Goal: Information Seeking & Learning: Find specific fact

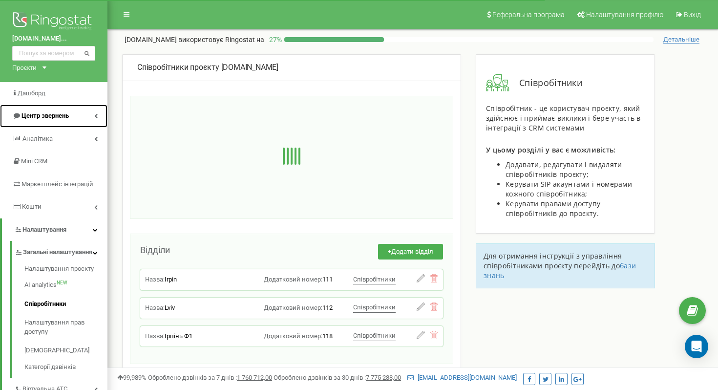
click at [42, 120] on span "Центр звернень" at bounding box center [40, 115] width 57 height 9
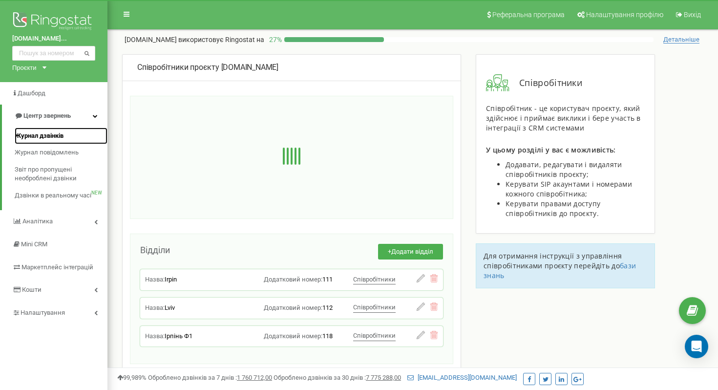
click at [45, 139] on span "Журнал дзвінків" at bounding box center [39, 135] width 49 height 9
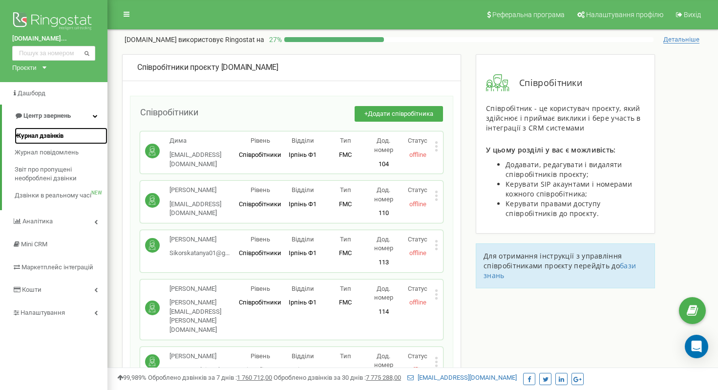
click at [39, 136] on span "Журнал дзвінків" at bounding box center [39, 135] width 49 height 9
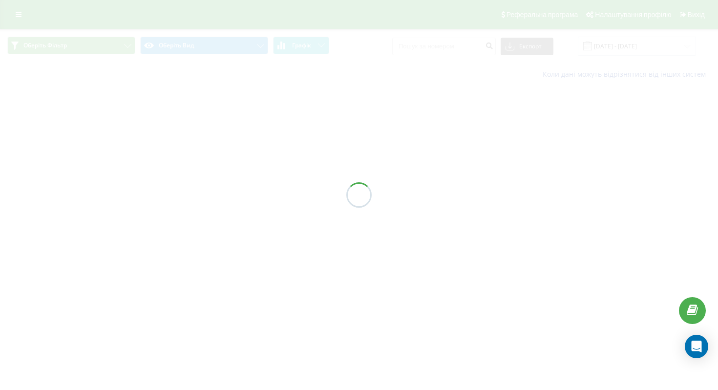
click at [461, 48] on div at bounding box center [359, 195] width 718 height 390
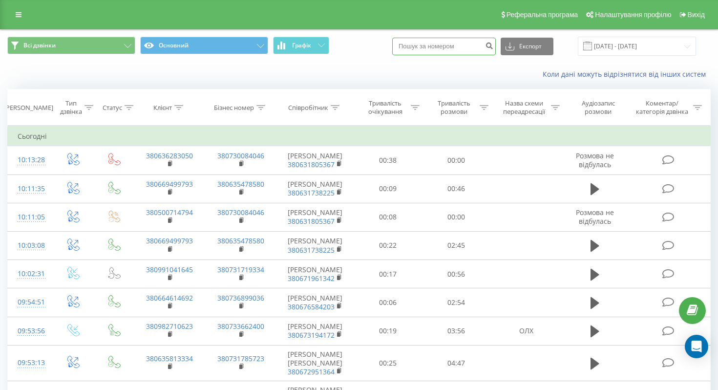
click at [466, 45] on input at bounding box center [444, 47] width 104 height 18
type input "0975506574"
click at [496, 48] on button "submit" at bounding box center [488, 47] width 13 height 18
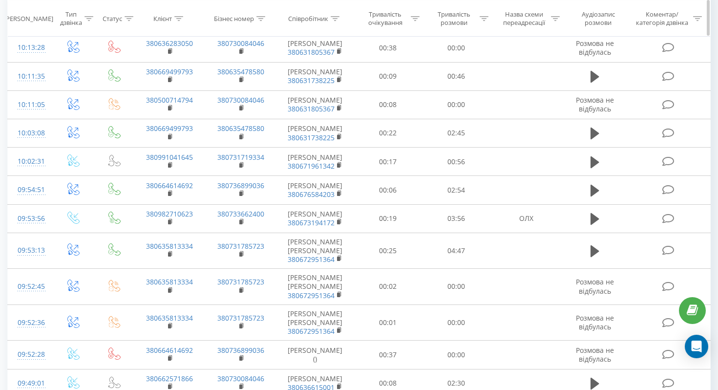
scroll to position [127, 0]
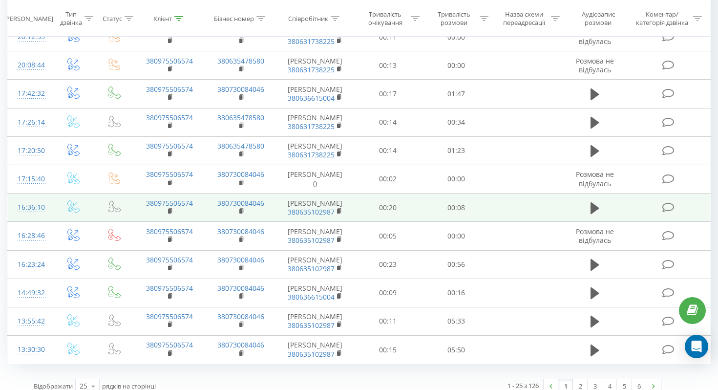
scroll to position [538, 0]
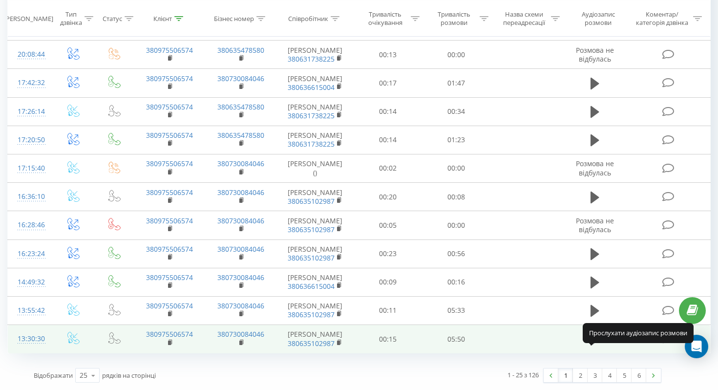
click at [589, 336] on button at bounding box center [594, 339] width 15 height 15
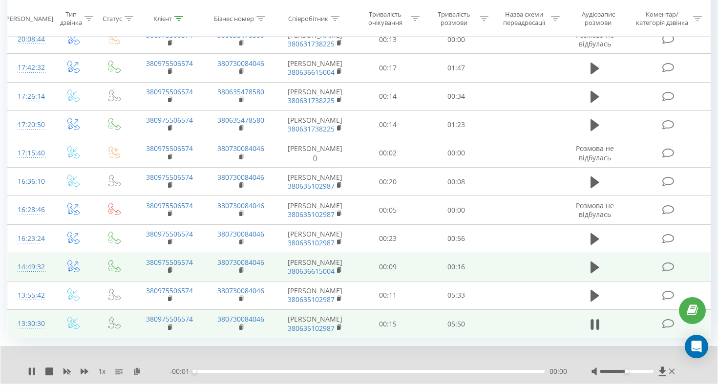
scroll to position [576, 0]
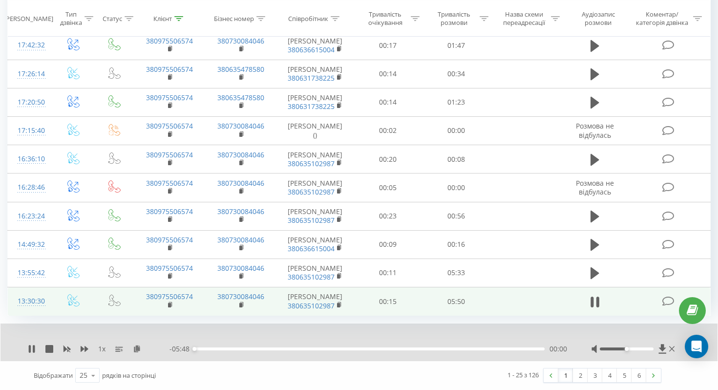
drag, startPoint x: 635, startPoint y: 347, endPoint x: 653, endPoint y: 347, distance: 18.1
click at [638, 347] on div at bounding box center [627, 348] width 54 height 3
click at [34, 349] on icon at bounding box center [34, 349] width 2 height 8
click at [30, 350] on icon at bounding box center [32, 349] width 6 height 8
click at [34, 352] on button at bounding box center [32, 349] width 8 height 8
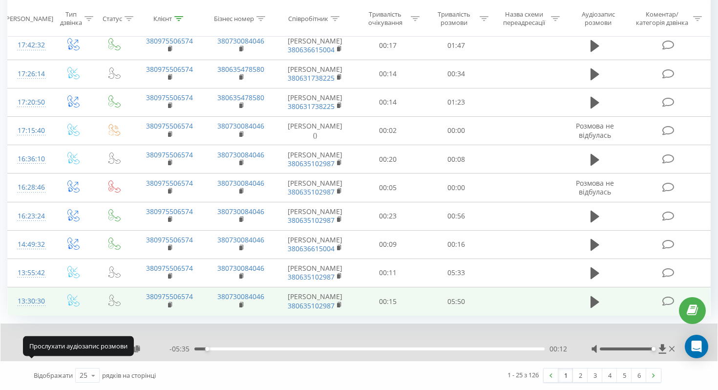
click at [34, 352] on button at bounding box center [32, 349] width 8 height 8
click at [28, 349] on icon at bounding box center [32, 349] width 8 height 8
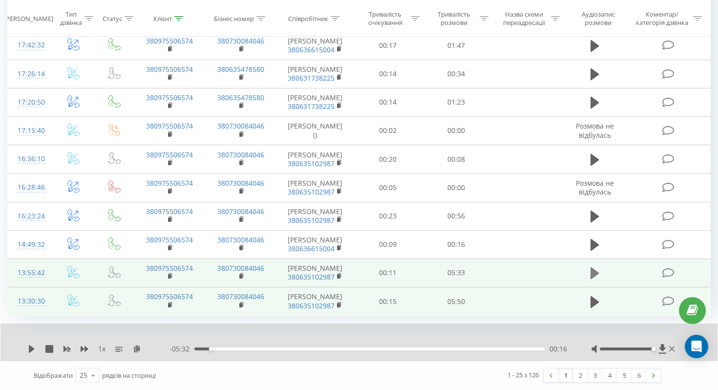
click at [588, 273] on button at bounding box center [594, 273] width 15 height 15
click at [28, 351] on icon at bounding box center [32, 349] width 8 height 8
click at [579, 373] on link "2" at bounding box center [580, 375] width 15 height 14
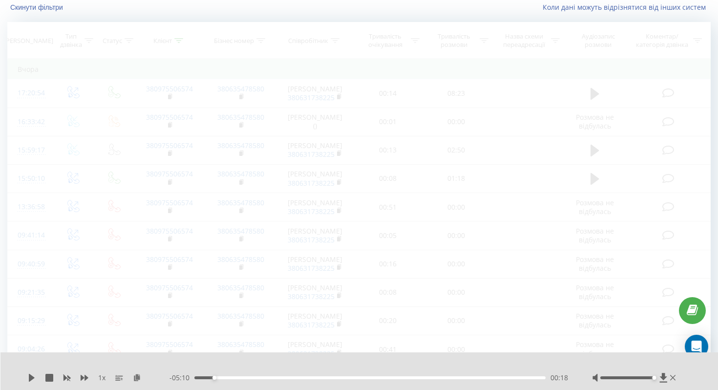
scroll to position [64, 0]
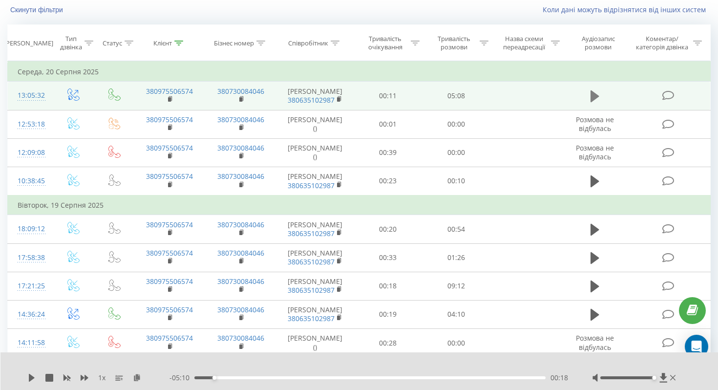
click at [595, 96] on icon at bounding box center [594, 96] width 9 height 12
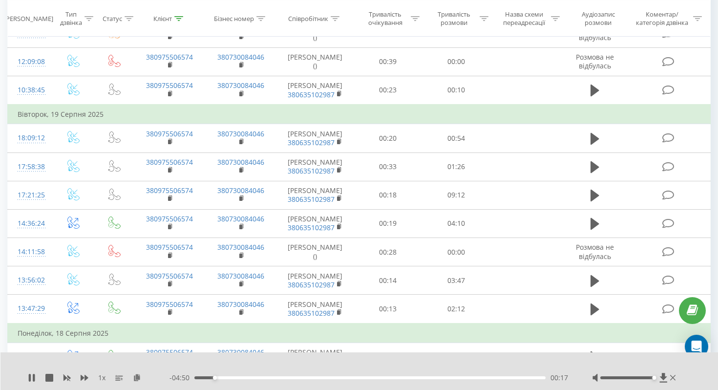
scroll to position [185, 0]
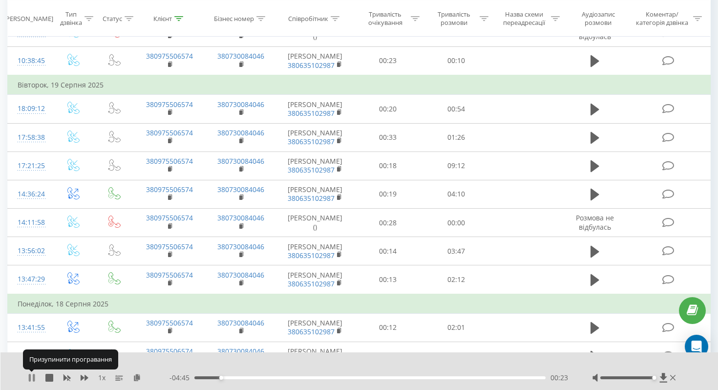
click at [30, 379] on icon at bounding box center [30, 378] width 2 height 8
click at [30, 379] on icon at bounding box center [32, 378] width 6 height 8
click at [29, 379] on icon at bounding box center [30, 378] width 2 height 8
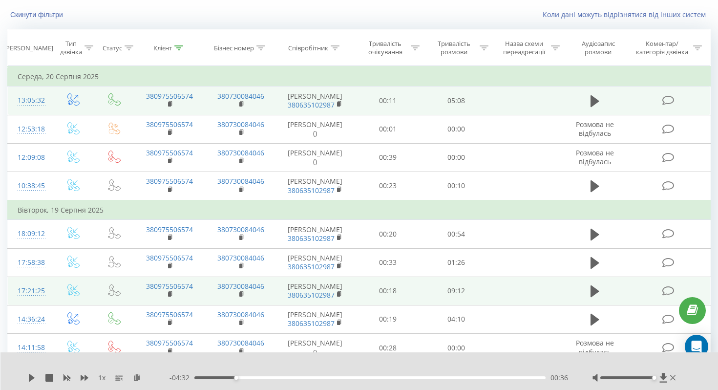
scroll to position [50, 0]
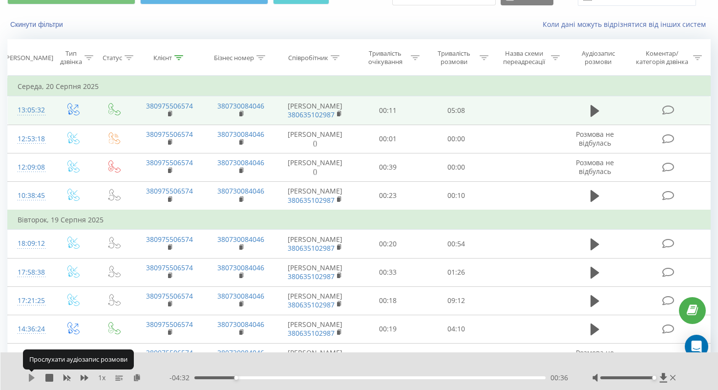
click at [33, 380] on icon at bounding box center [32, 378] width 8 height 8
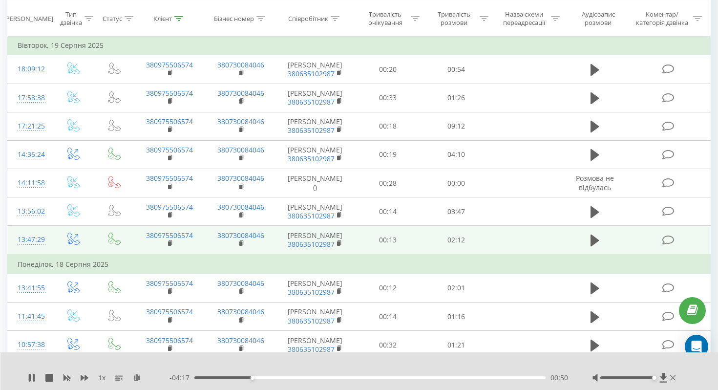
scroll to position [223, 0]
click at [593, 243] on icon at bounding box center [594, 242] width 9 height 12
click at [593, 243] on icon at bounding box center [594, 242] width 9 height 14
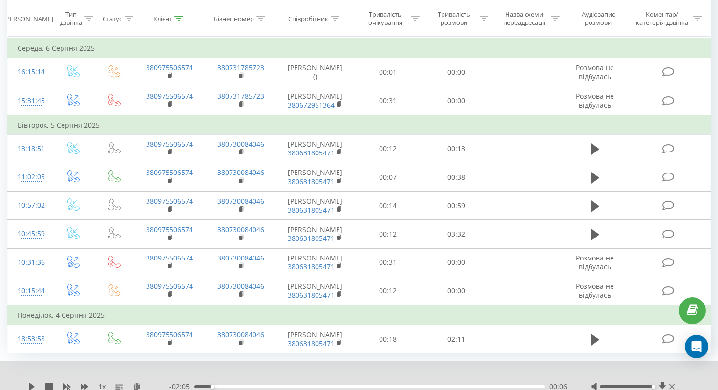
scroll to position [678, 0]
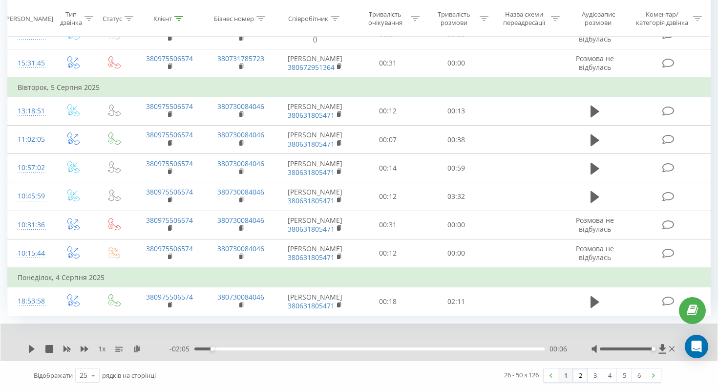
click at [569, 378] on link "1" at bounding box center [565, 375] width 15 height 14
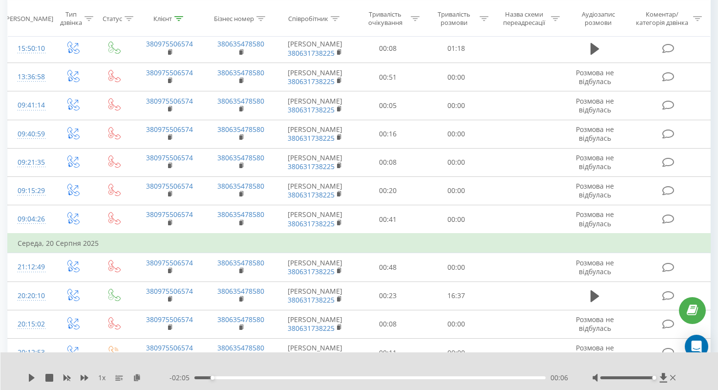
scroll to position [576, 0]
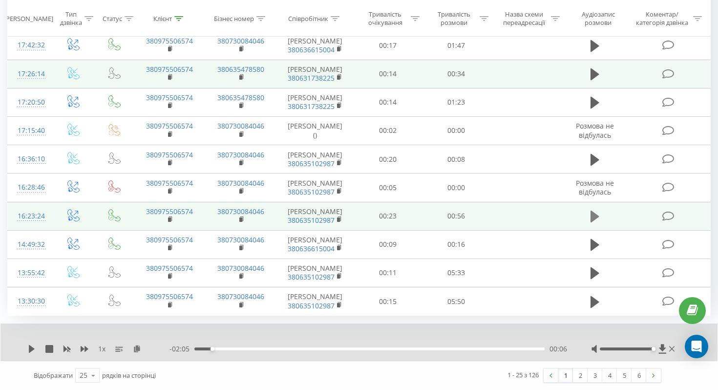
click at [597, 210] on icon at bounding box center [594, 216] width 9 height 12
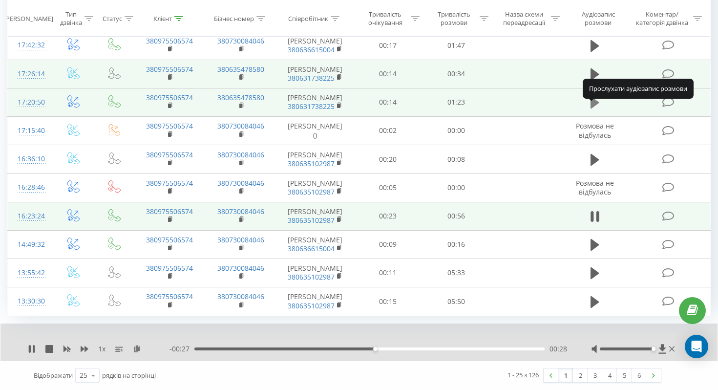
click at [592, 97] on icon at bounding box center [594, 103] width 9 height 12
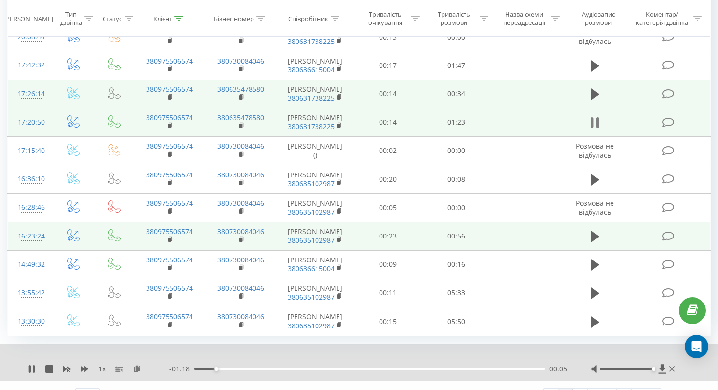
scroll to position [536, 0]
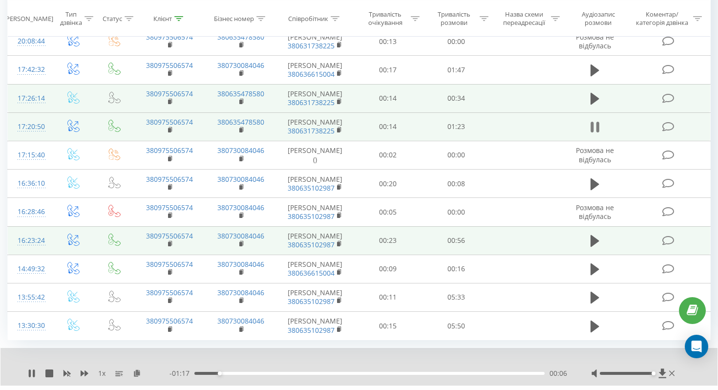
click at [593, 134] on icon at bounding box center [594, 127] width 9 height 14
click at [595, 105] on icon at bounding box center [594, 99] width 9 height 12
click at [595, 105] on icon at bounding box center [594, 99] width 9 height 14
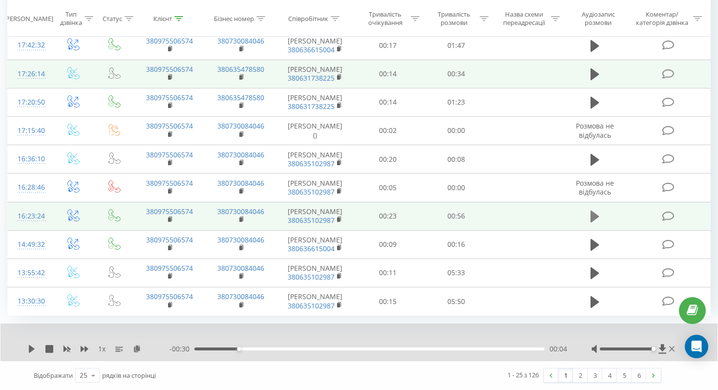
click at [594, 210] on icon at bounding box center [594, 216] width 9 height 12
click at [593, 211] on icon at bounding box center [591, 216] width 3 height 11
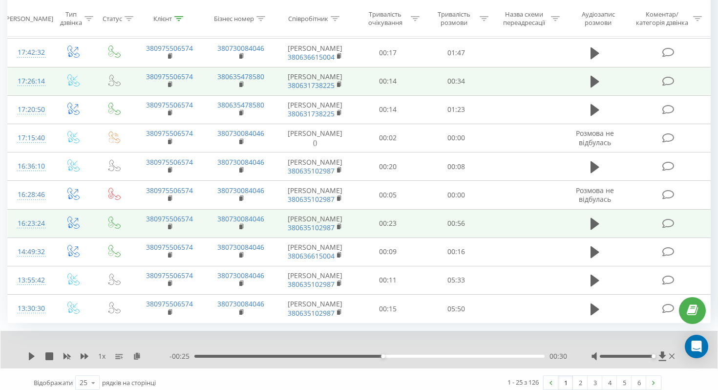
scroll to position [523, 0]
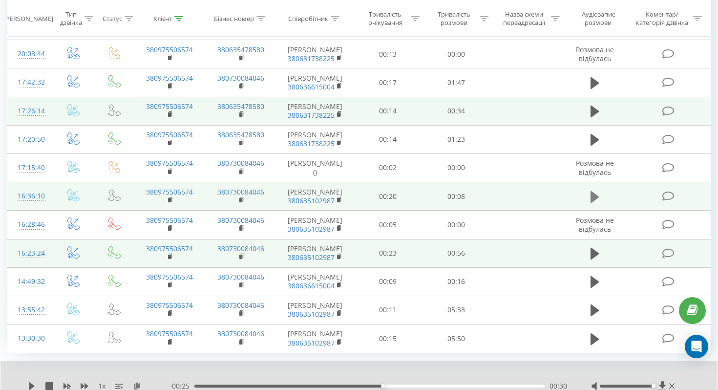
click at [592, 202] on icon at bounding box center [594, 196] width 9 height 12
click at [594, 202] on icon at bounding box center [594, 197] width 9 height 14
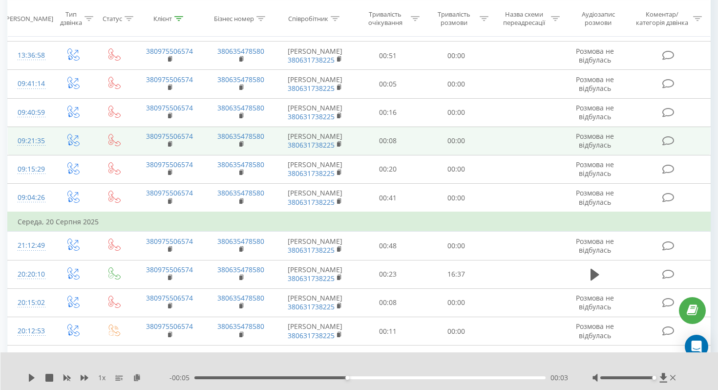
scroll to position [576, 0]
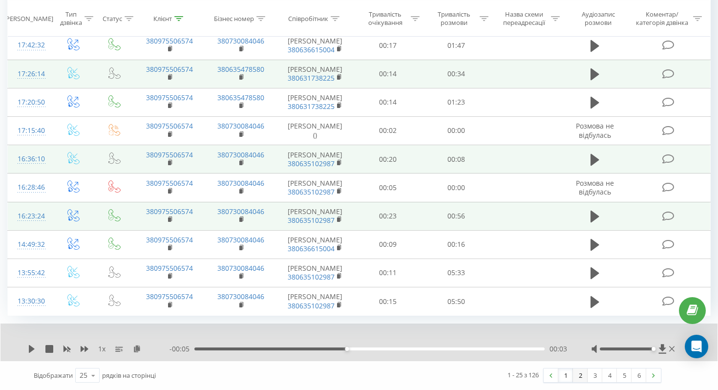
click at [581, 371] on link "2" at bounding box center [580, 375] width 15 height 14
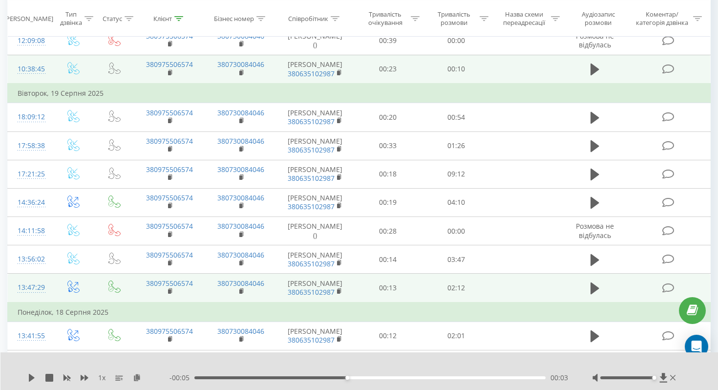
scroll to position [186, 0]
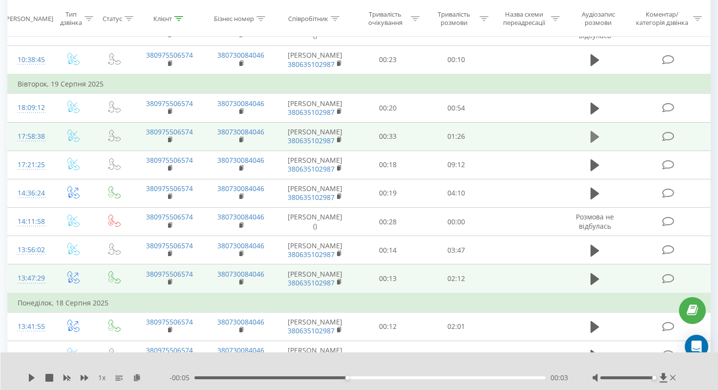
click at [595, 133] on icon at bounding box center [594, 137] width 9 height 14
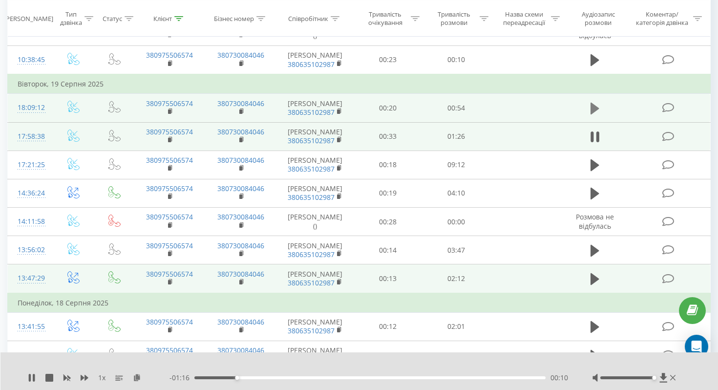
click at [597, 111] on icon at bounding box center [594, 109] width 9 height 14
click at [36, 378] on div "1 x" at bounding box center [99, 378] width 142 height 10
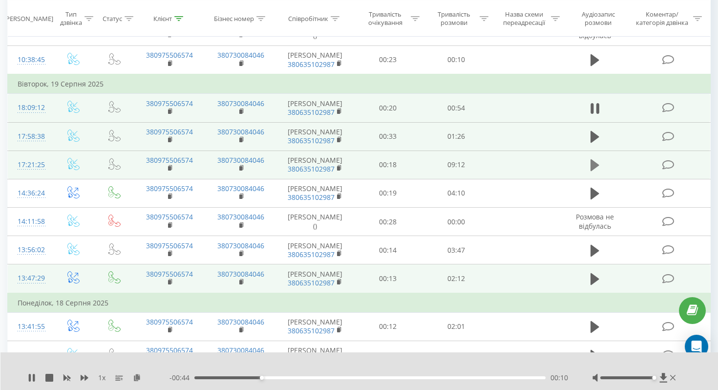
click at [592, 164] on icon at bounding box center [594, 165] width 9 height 12
click at [33, 376] on icon at bounding box center [34, 378] width 2 height 8
click at [27, 373] on div "1 x - 08:46 00:24 00:24" at bounding box center [359, 371] width 718 height 38
click at [32, 377] on icon at bounding box center [32, 378] width 6 height 8
click at [362, 373] on div "- 08:40 00:31 00:31" at bounding box center [368, 378] width 398 height 10
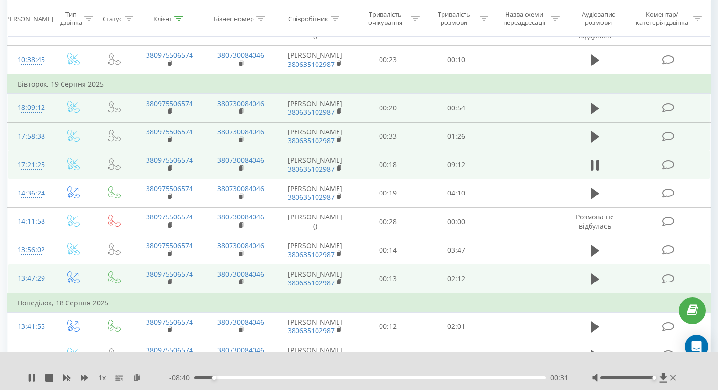
click at [362, 380] on div "- 08:40 00:31 00:31" at bounding box center [368, 378] width 398 height 10
click at [362, 380] on div "- 08:39 00:31 00:31" at bounding box center [368, 378] width 398 height 10
click at [364, 379] on div "- 08:39 00:32 00:32" at bounding box center [368, 378] width 398 height 10
click at [364, 376] on div "00:33" at bounding box center [369, 377] width 351 height 3
click at [663, 378] on icon at bounding box center [662, 377] width 7 height 9
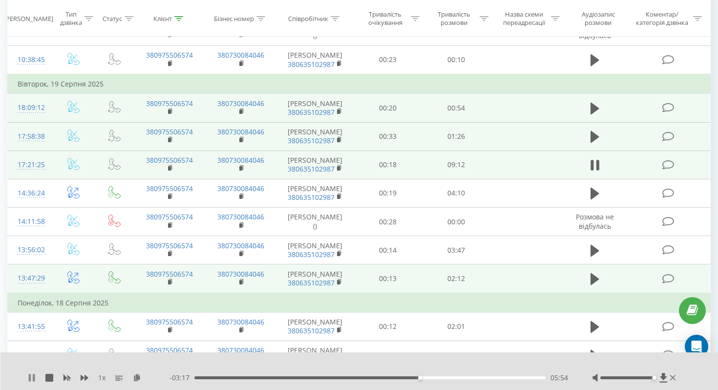
click at [32, 379] on icon at bounding box center [32, 378] width 8 height 8
click at [32, 379] on icon at bounding box center [32, 378] width 6 height 8
click at [386, 377] on div "05:54" at bounding box center [369, 377] width 351 height 3
click at [366, 377] on div "05:03" at bounding box center [369, 377] width 351 height 3
click at [363, 378] on div "04:24" at bounding box center [369, 377] width 351 height 3
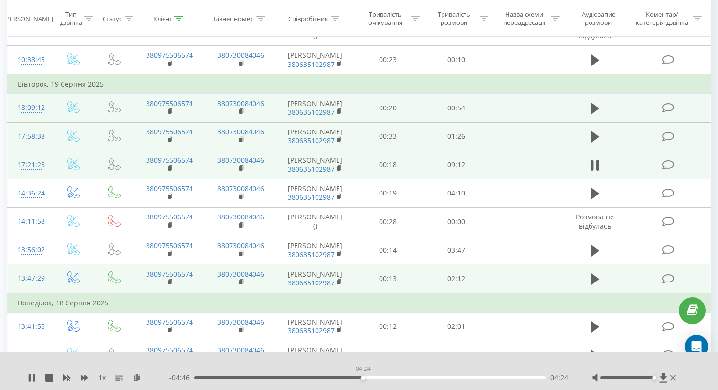
click at [363, 378] on div "04:24" at bounding box center [369, 377] width 351 height 3
click at [359, 378] on div "04:25" at bounding box center [369, 377] width 351 height 3
click at [34, 375] on icon at bounding box center [34, 378] width 2 height 8
click at [34, 375] on icon at bounding box center [32, 378] width 8 height 8
click at [346, 377] on div "04:26" at bounding box center [369, 377] width 351 height 3
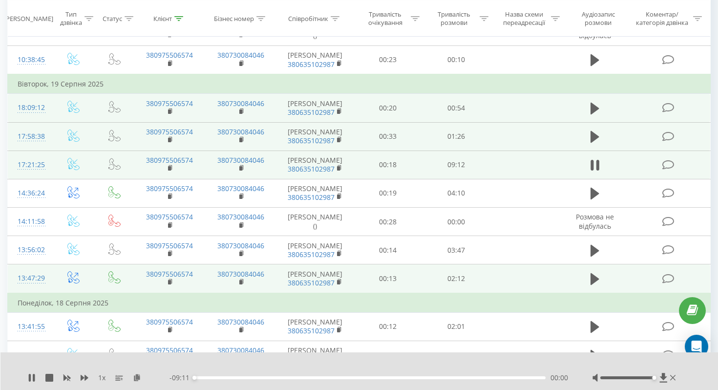
click at [349, 378] on div "00:00" at bounding box center [369, 377] width 351 height 3
click at [351, 378] on div "00:00" at bounding box center [369, 377] width 351 height 3
click at [355, 378] on div "04:06" at bounding box center [369, 377] width 351 height 3
click at [359, 377] on div "04:12" at bounding box center [369, 377] width 351 height 3
click at [349, 378] on div "04:02" at bounding box center [369, 377] width 351 height 3
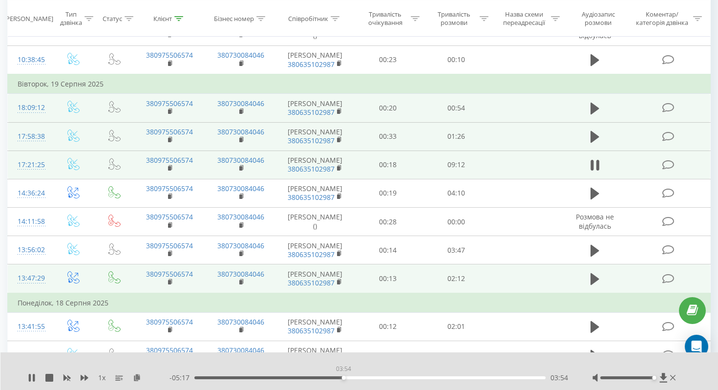
click at [343, 378] on div "03:54" at bounding box center [369, 377] width 351 height 3
click at [338, 377] on div "03:54" at bounding box center [369, 377] width 351 height 3
click at [30, 376] on icon at bounding box center [30, 378] width 2 height 8
